Goal: Task Accomplishment & Management: Use online tool/utility

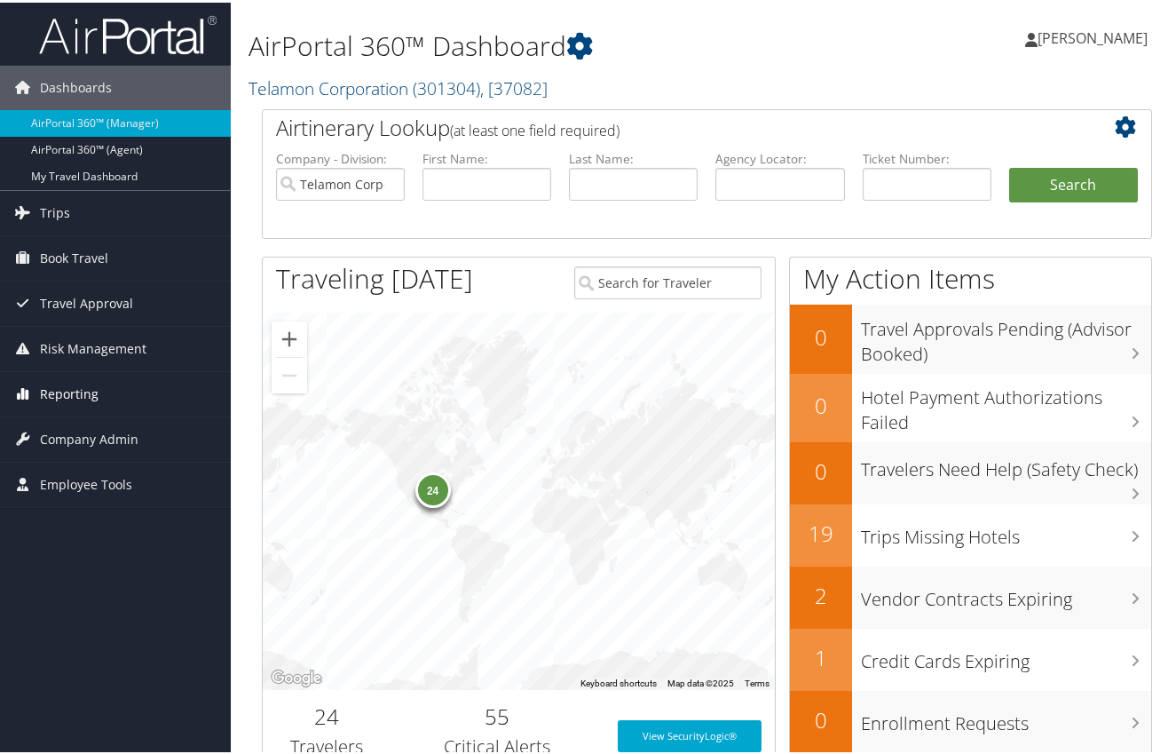
click at [51, 389] on span "Reporting" at bounding box center [69, 391] width 59 height 44
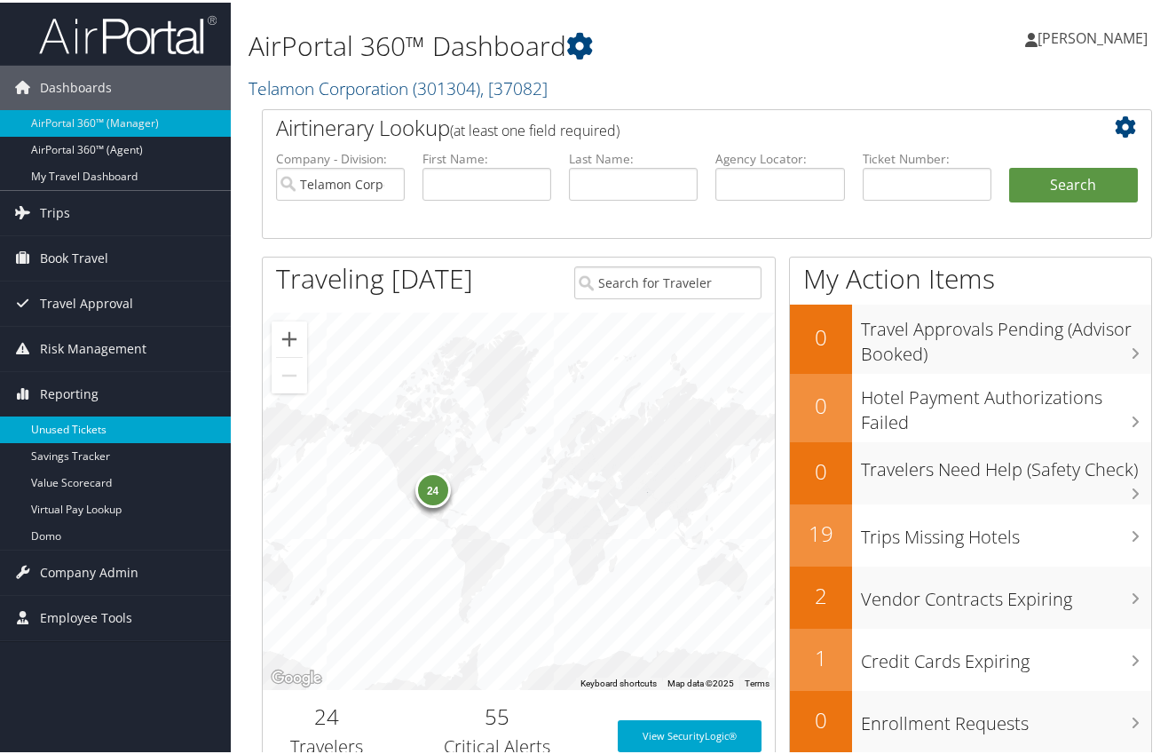
click at [56, 427] on link "Unused Tickets" at bounding box center [115, 427] width 231 height 27
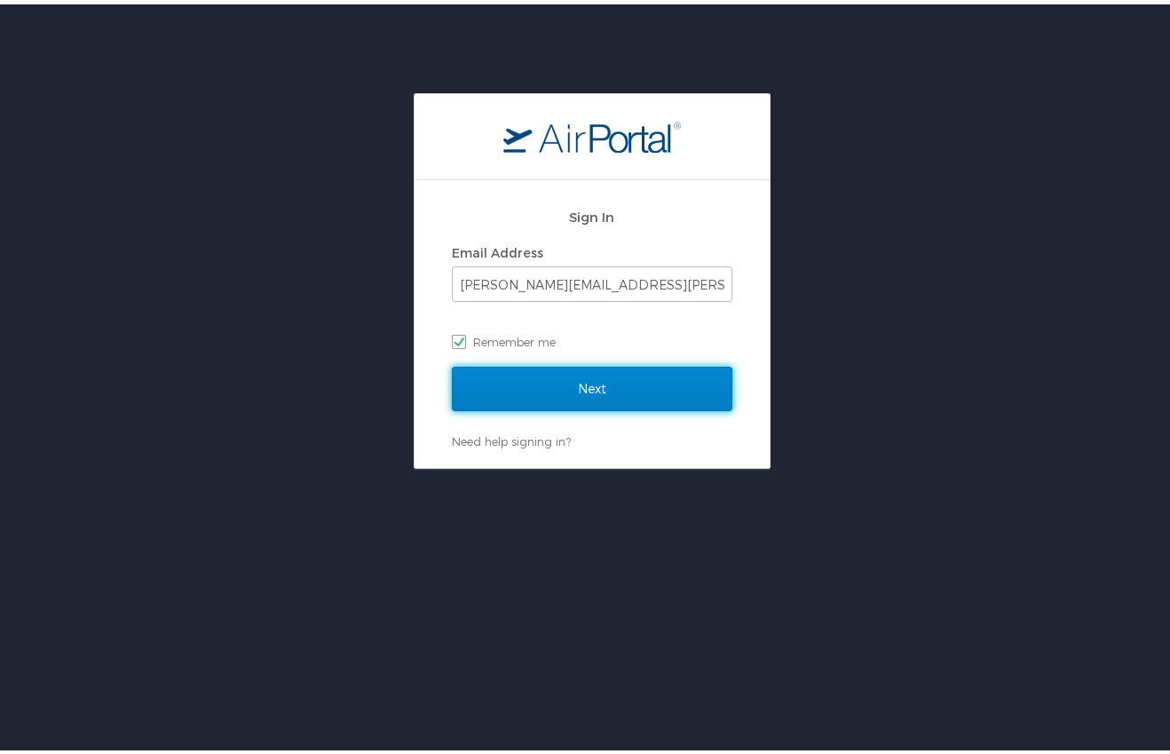
click at [622, 380] on input "Next" at bounding box center [592, 384] width 281 height 44
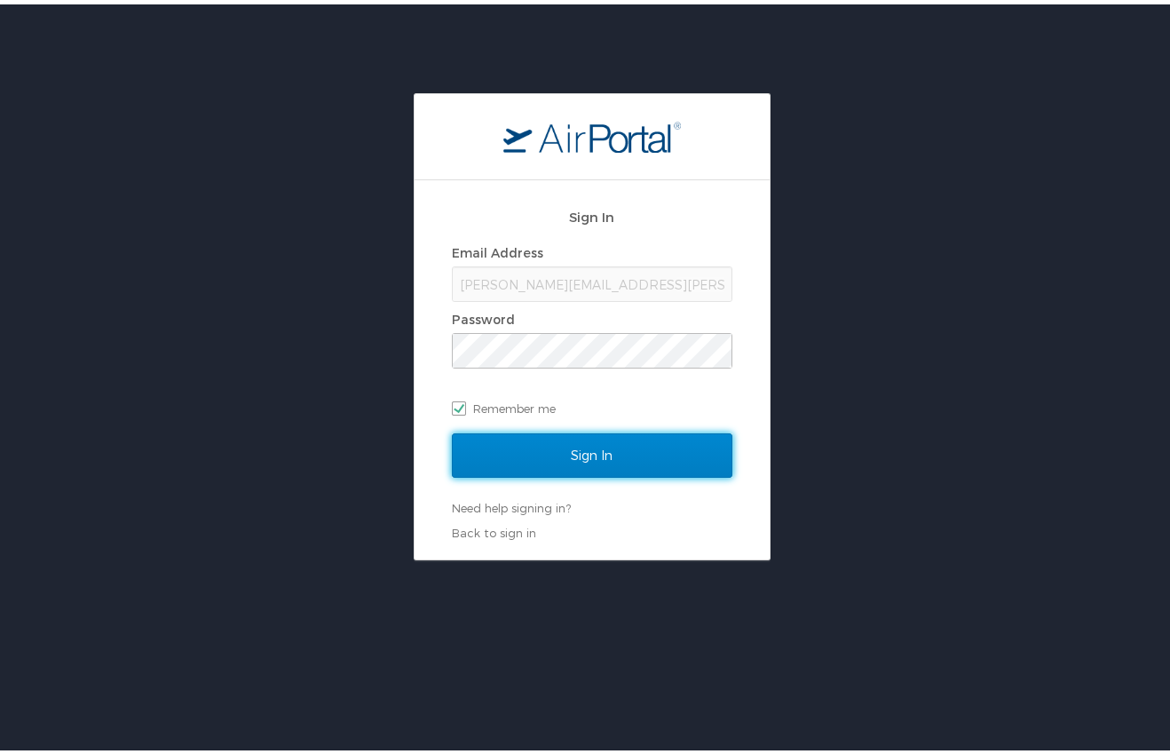
click at [596, 446] on input "Sign In" at bounding box center [592, 451] width 281 height 44
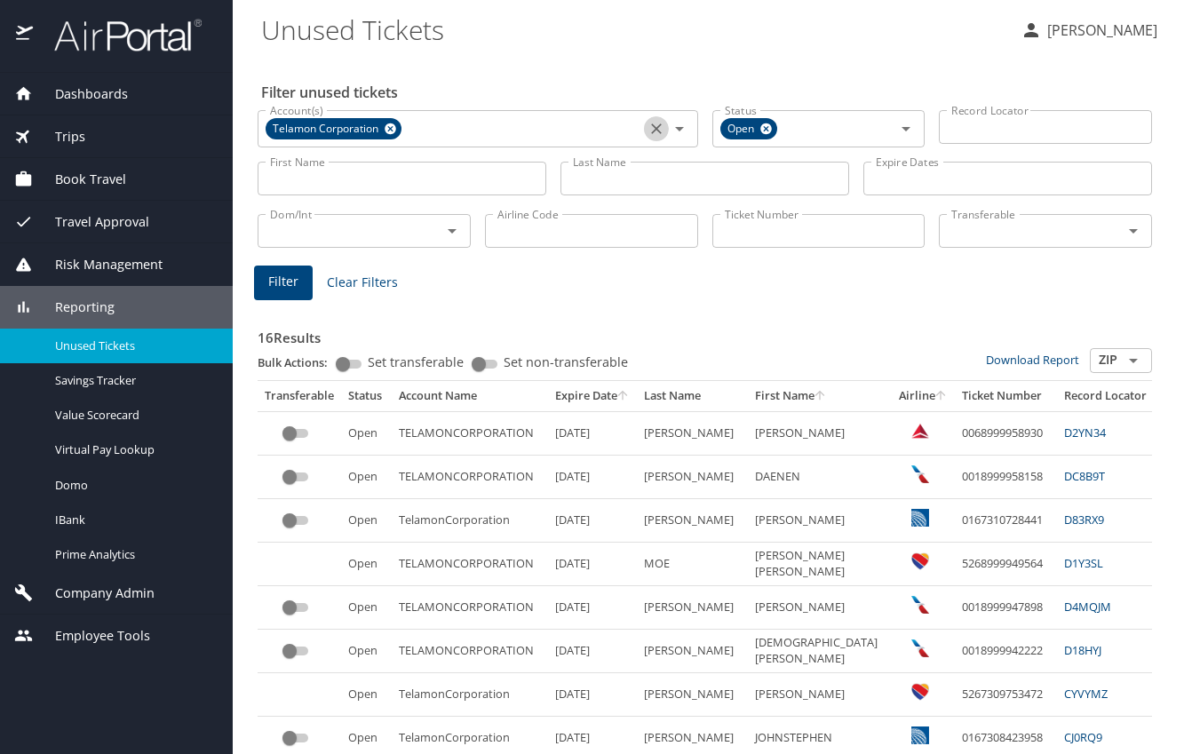
click at [650, 131] on icon "Clear" at bounding box center [656, 129] width 18 height 18
